Goal: Task Accomplishment & Management: Manage account settings

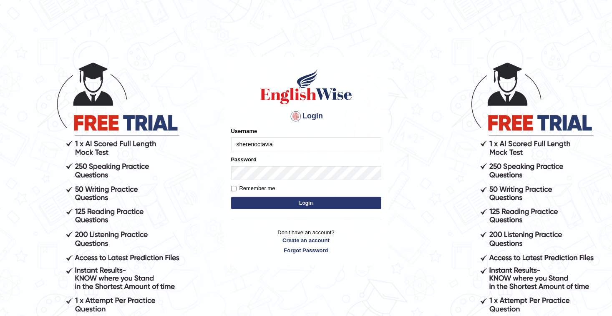
type input "sherenoctavia"
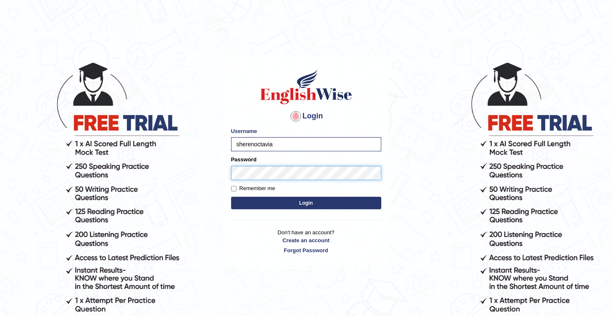
click at [231, 197] on button "Login" at bounding box center [306, 203] width 150 height 13
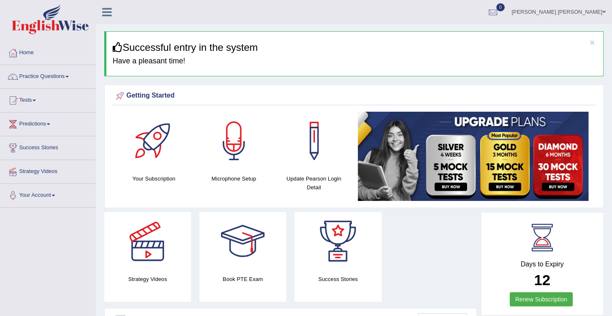
click at [574, 9] on link "Sheren Tannasya Octavia" at bounding box center [559, 11] width 106 height 22
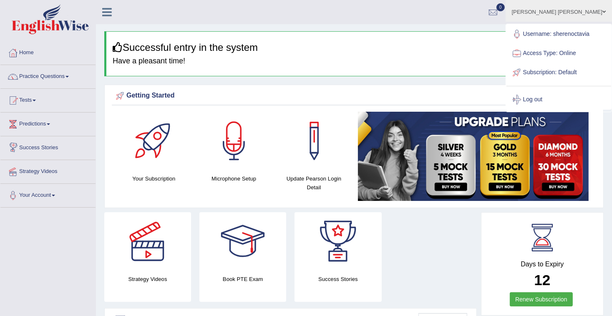
click at [150, 161] on div at bounding box center [154, 141] width 58 height 58
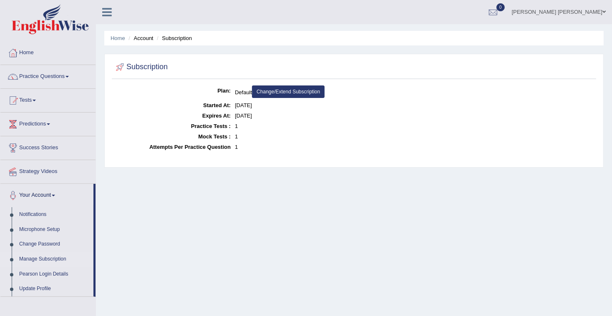
click at [290, 87] on link "Change/Extend Subscription" at bounding box center [288, 92] width 73 height 13
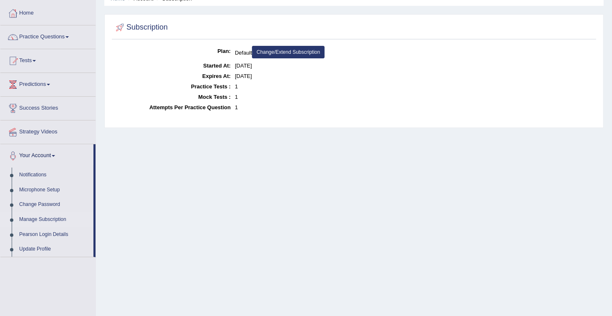
scroll to position [22, 0]
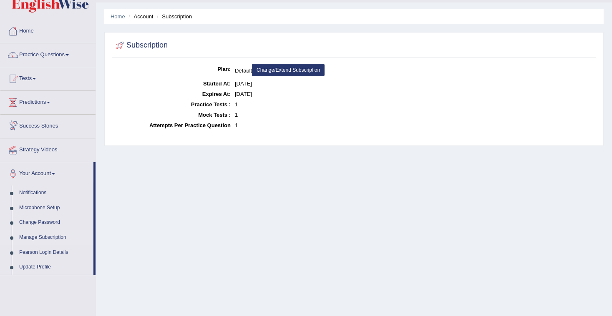
click at [42, 124] on link "Success Stories" at bounding box center [47, 125] width 95 height 21
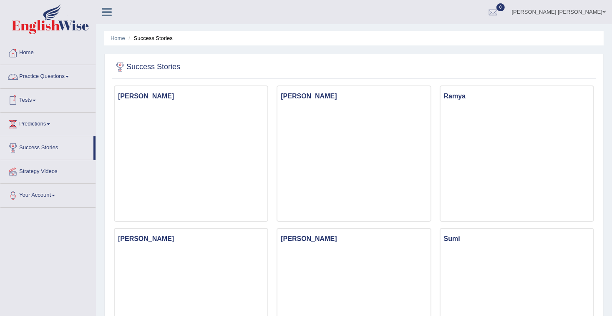
click at [46, 77] on link "Practice Questions" at bounding box center [47, 75] width 95 height 21
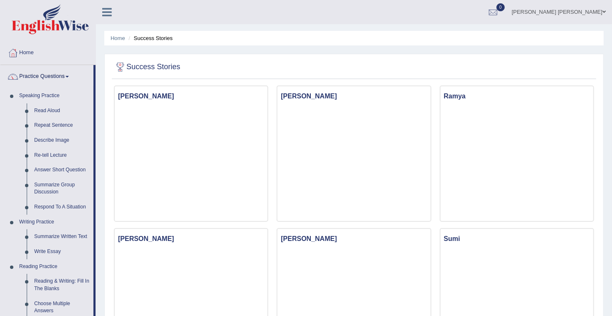
click at [569, 13] on link "Sheren Tannasya Octavia" at bounding box center [559, 11] width 106 height 22
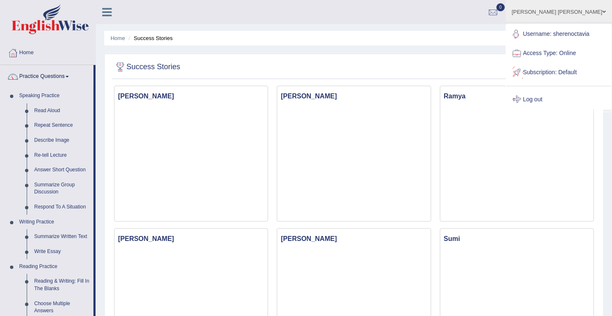
click at [551, 98] on link "Log out" at bounding box center [559, 99] width 105 height 19
